Goal: Transaction & Acquisition: Book appointment/travel/reservation

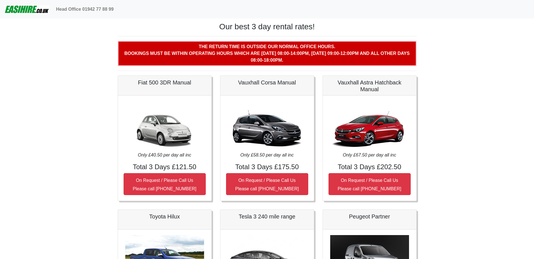
click at [247, 17] on nav "Head Office 01942 77 88 99" at bounding box center [267, 9] width 534 height 19
click at [239, 24] on h1 "Our best 3 day rental rates!" at bounding box center [267, 27] width 299 height 10
click at [38, 9] on img at bounding box center [27, 9] width 45 height 11
